Goal: Contribute content

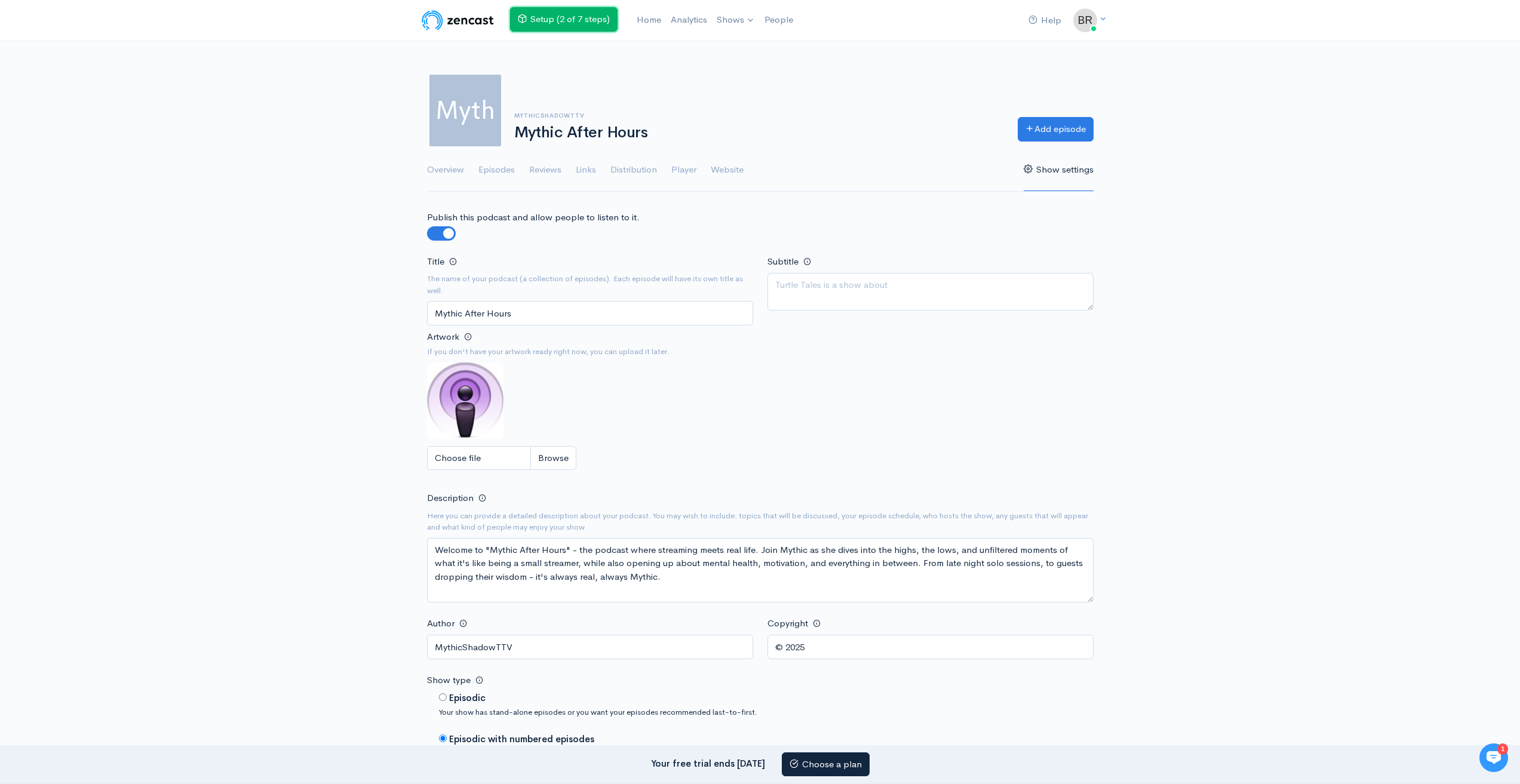
click at [598, 22] on link "Setup (2 of 7 steps)" at bounding box center [563, 19] width 108 height 25
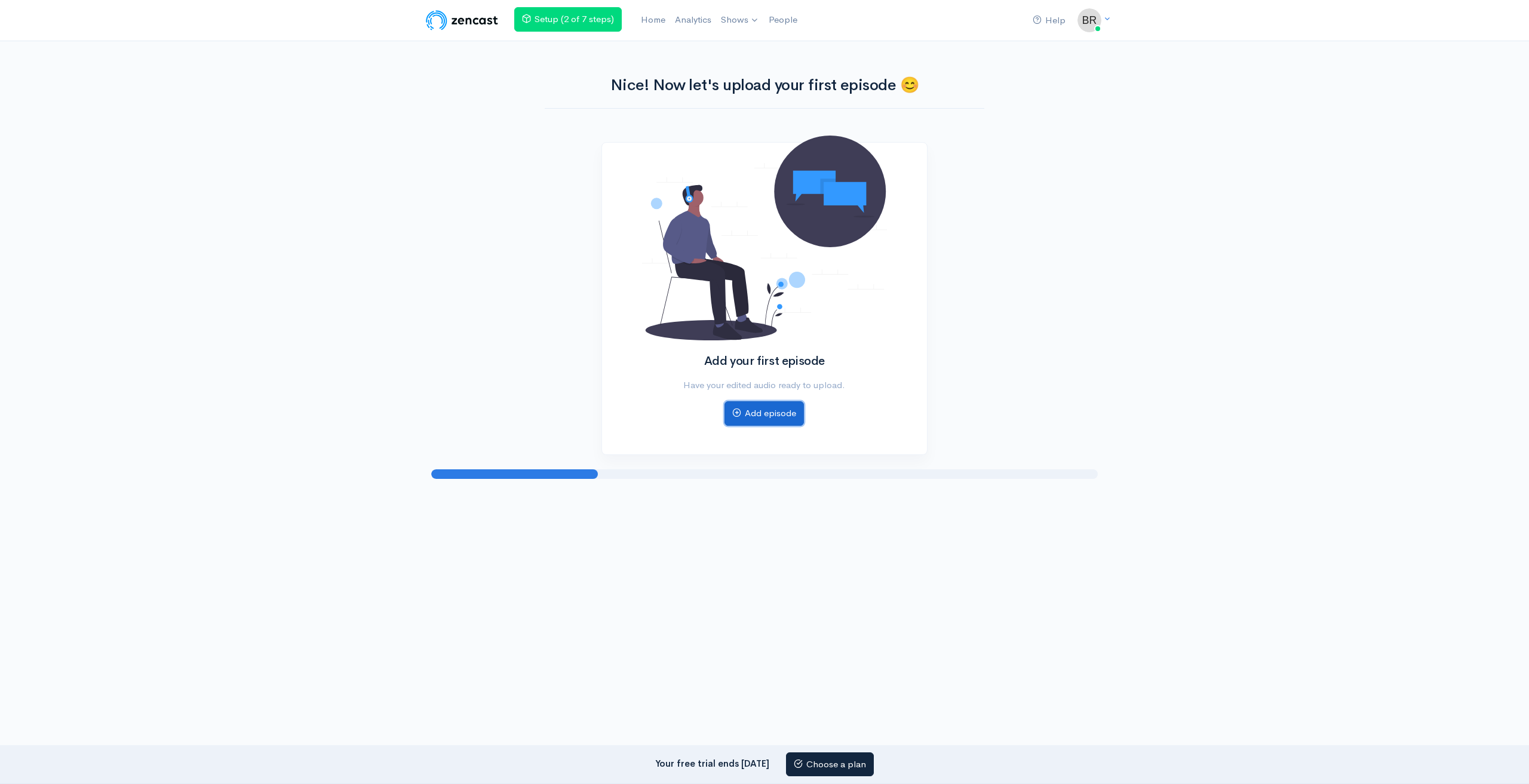
click at [760, 420] on link "Add episode" at bounding box center [764, 413] width 80 height 25
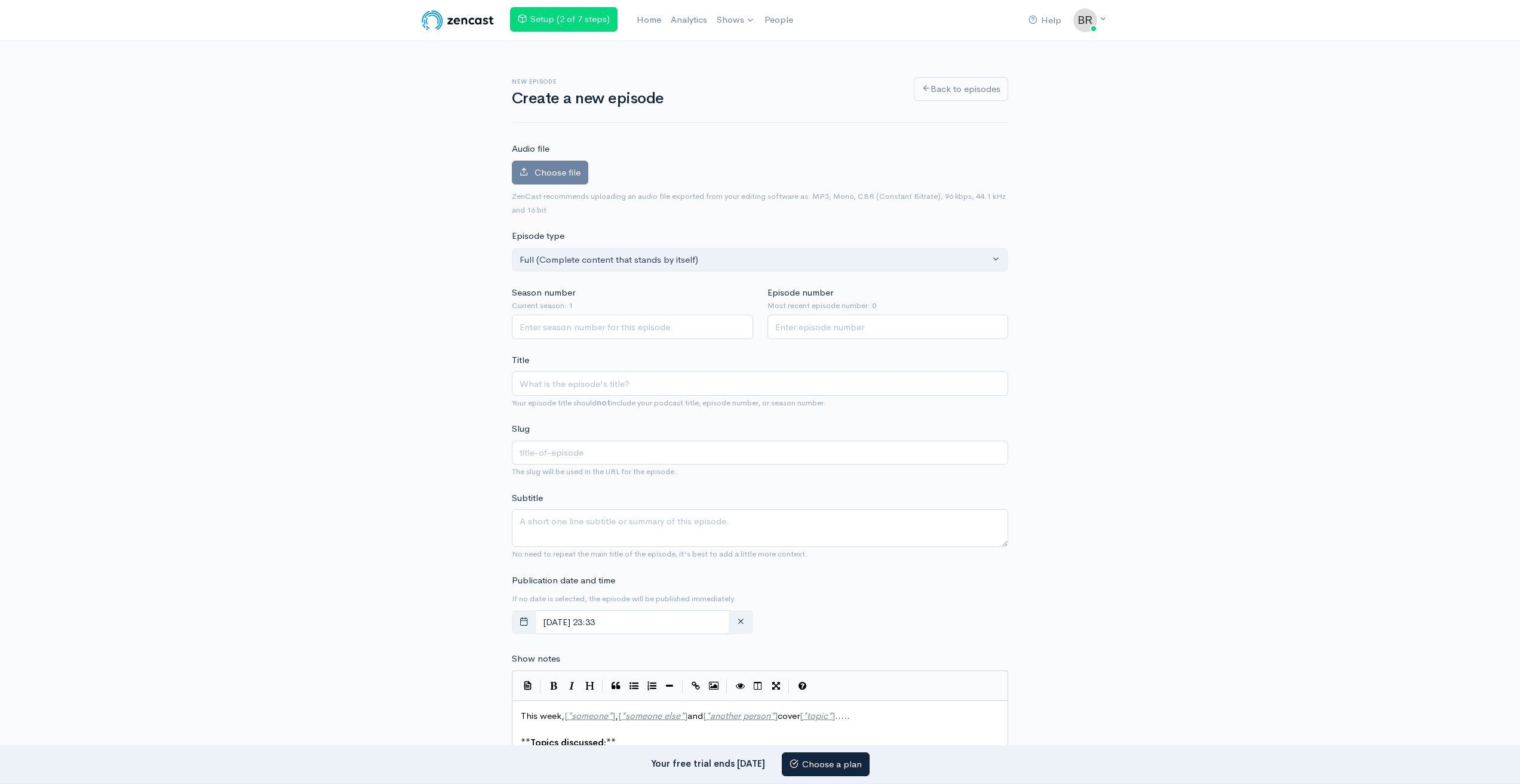
click at [294, 617] on div "New episode Create a new episode Back to episodes Audio file Choose file 0 ZenC…" at bounding box center [760, 669] width 1520 height 1256
click at [224, 468] on div "New episode Create a new episode Back to episodes Audio file Choose file 0 ZenC…" at bounding box center [760, 669] width 1520 height 1256
